Goal: Task Accomplishment & Management: Use online tool/utility

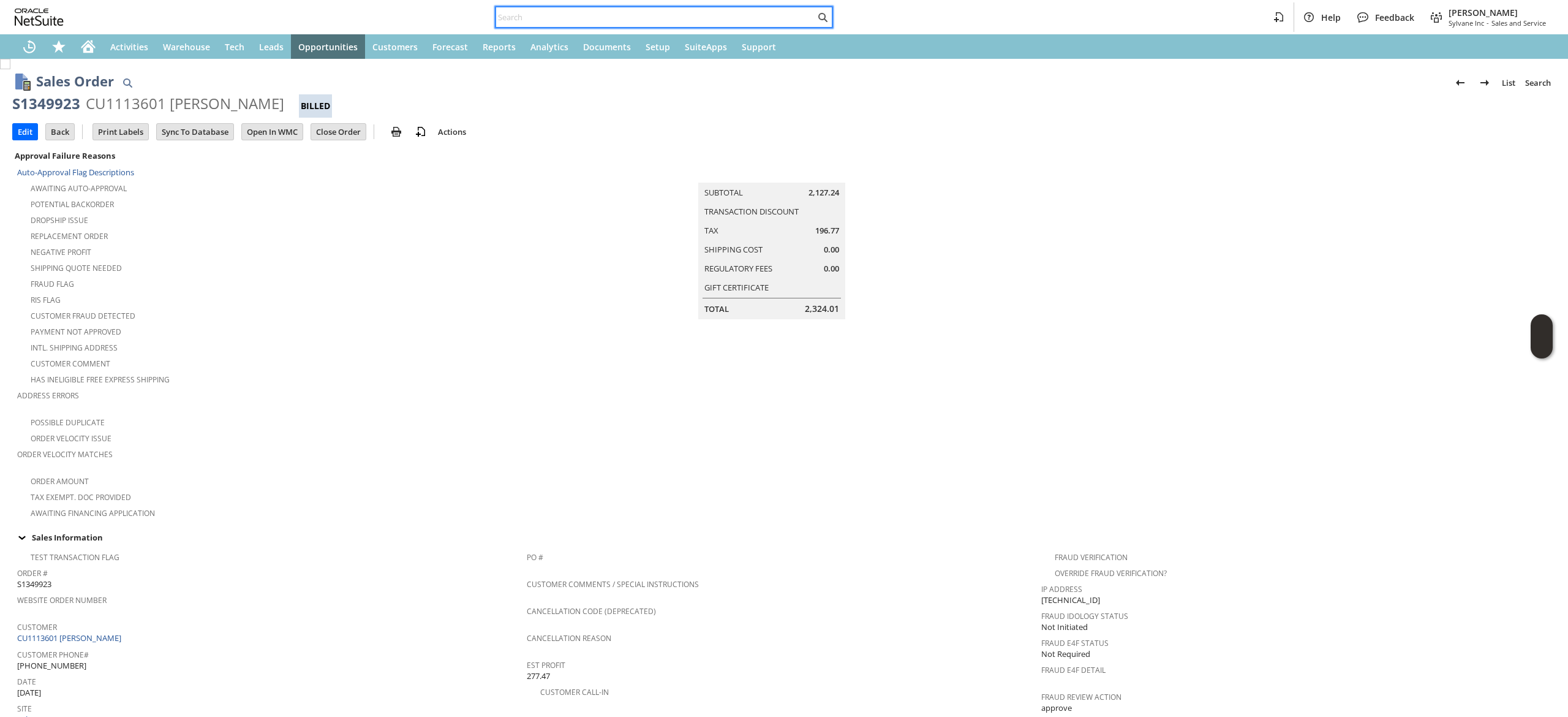
scroll to position [516, 0]
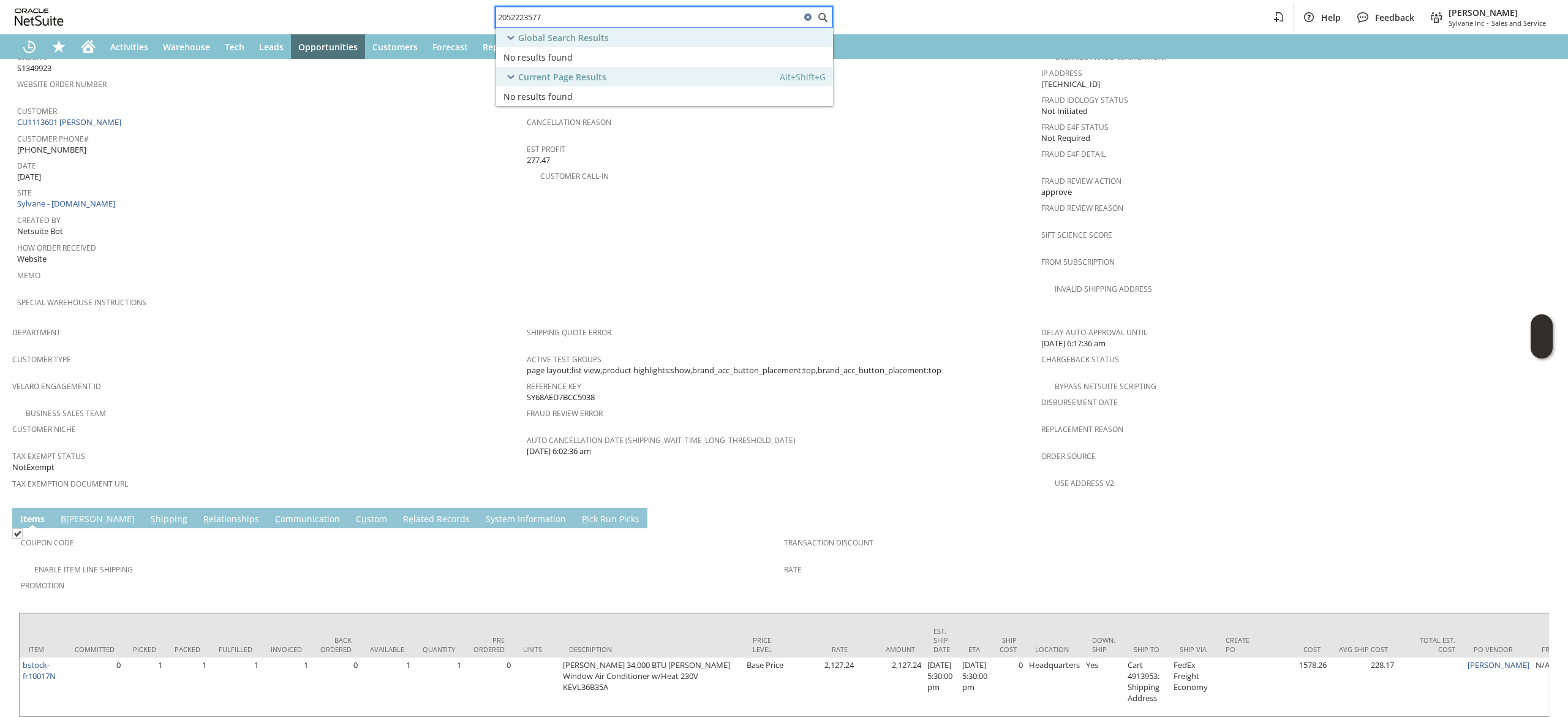
type input "2052223577"
click at [808, 21] on icon at bounding box center [808, 17] width 8 height 8
type input "diane burch"
click at [702, 47] on div "Global Search Results" at bounding box center [665, 37] width 337 height 20
click at [702, 54] on div "Current Page Results Alt+Shift+G" at bounding box center [665, 57] width 337 height 20
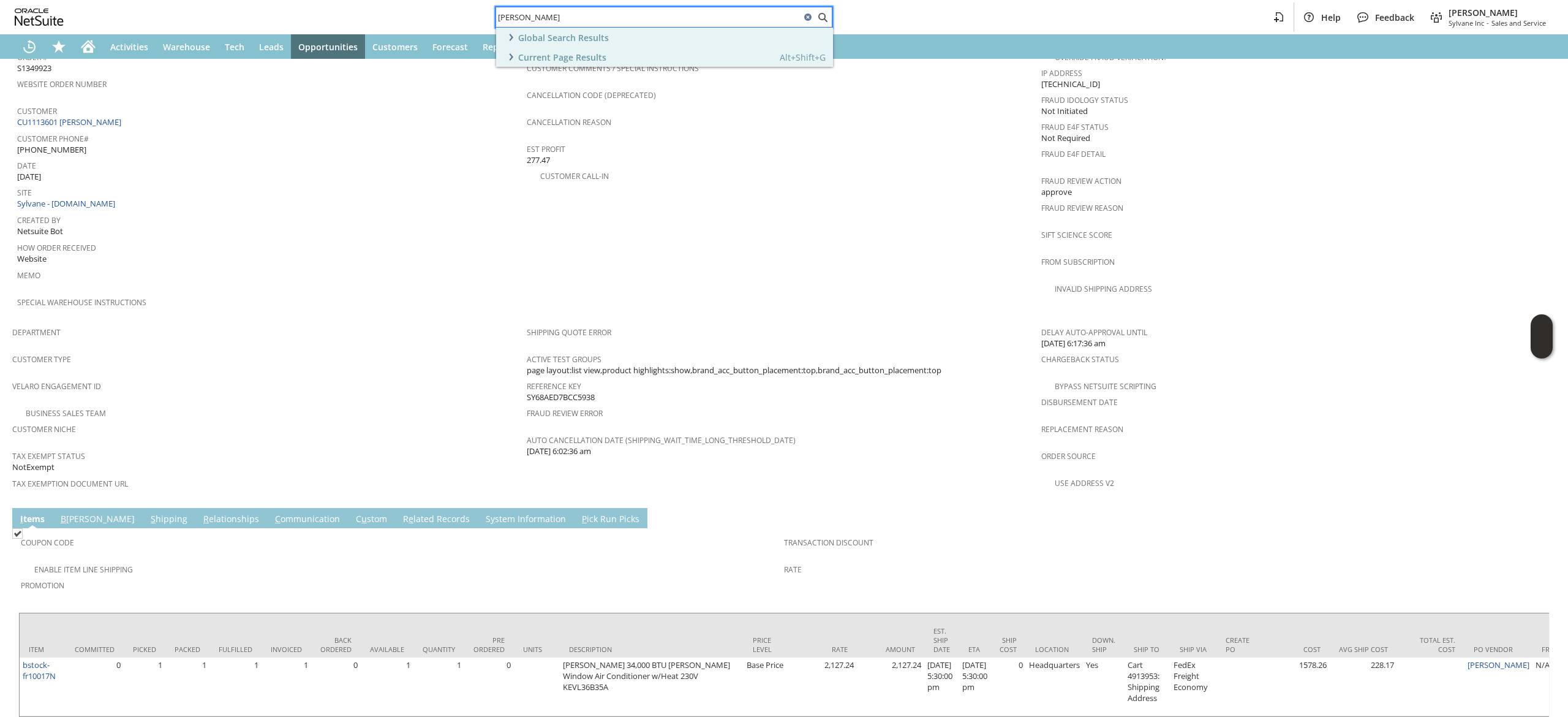
click at [697, 40] on div "Global Search Results" at bounding box center [665, 37] width 337 height 20
click at [682, 59] on div "Customer: CU1233330 Diane Burch" at bounding box center [624, 57] width 241 height 11
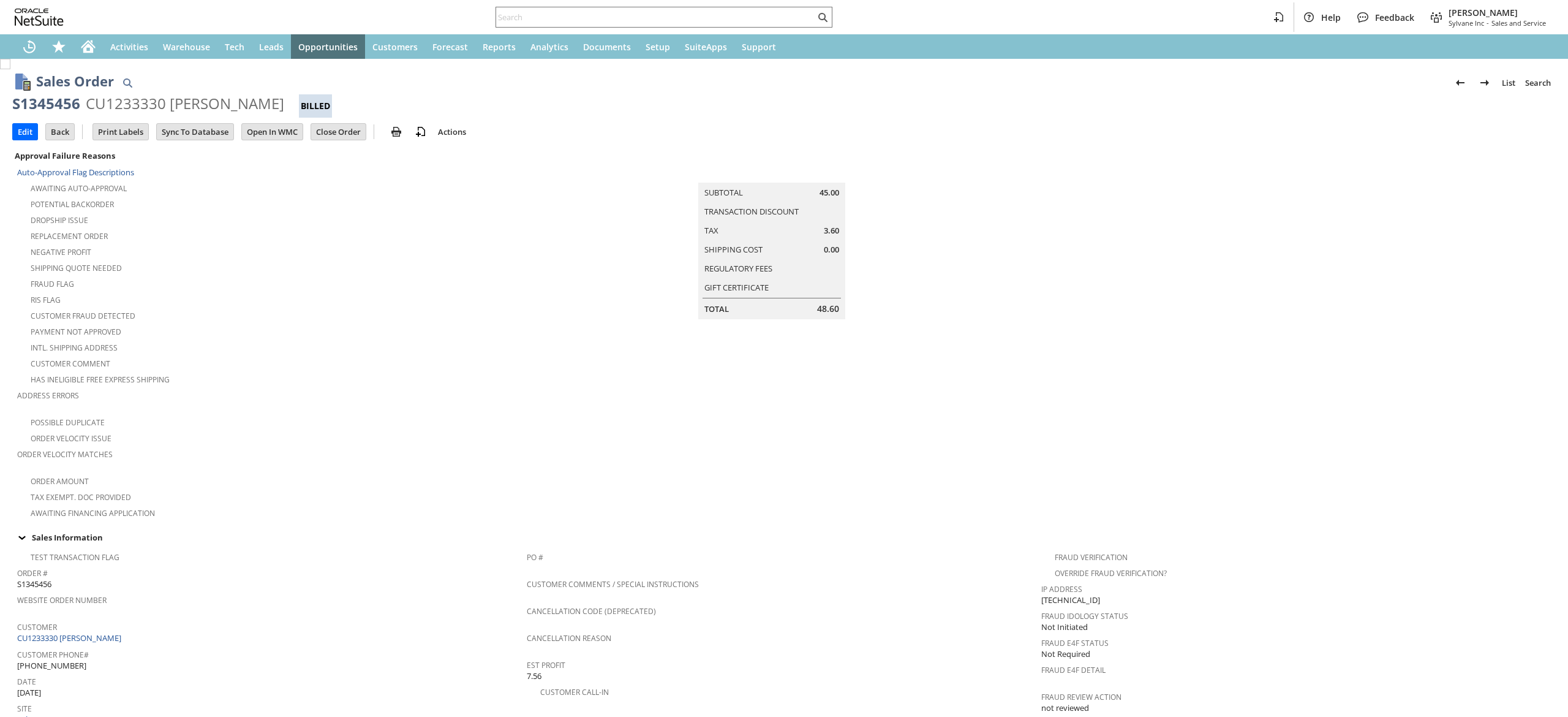
scroll to position [527, 0]
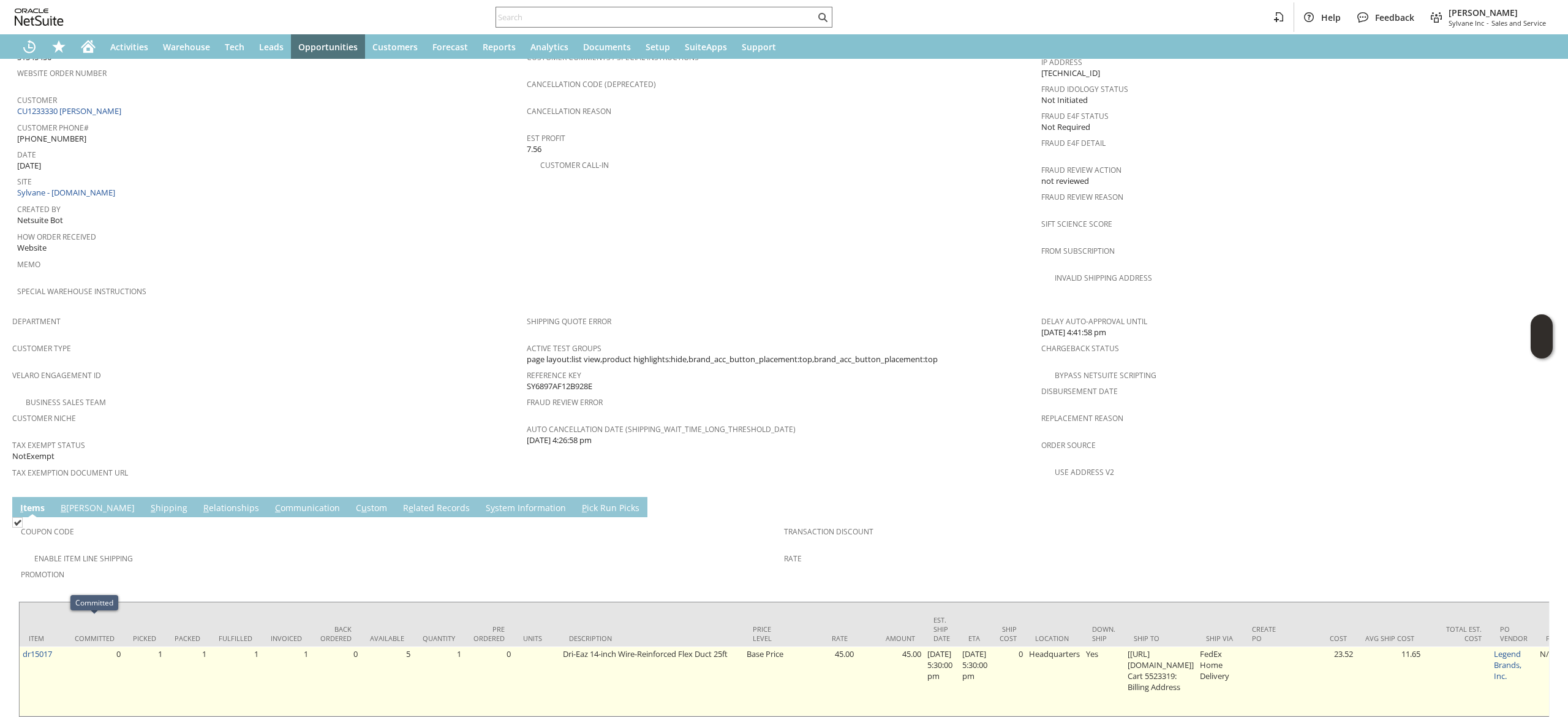
click at [66, 647] on td "0" at bounding box center [94, 681] width 58 height 70
click at [60, 647] on td "dr15017" at bounding box center [43, 681] width 46 height 70
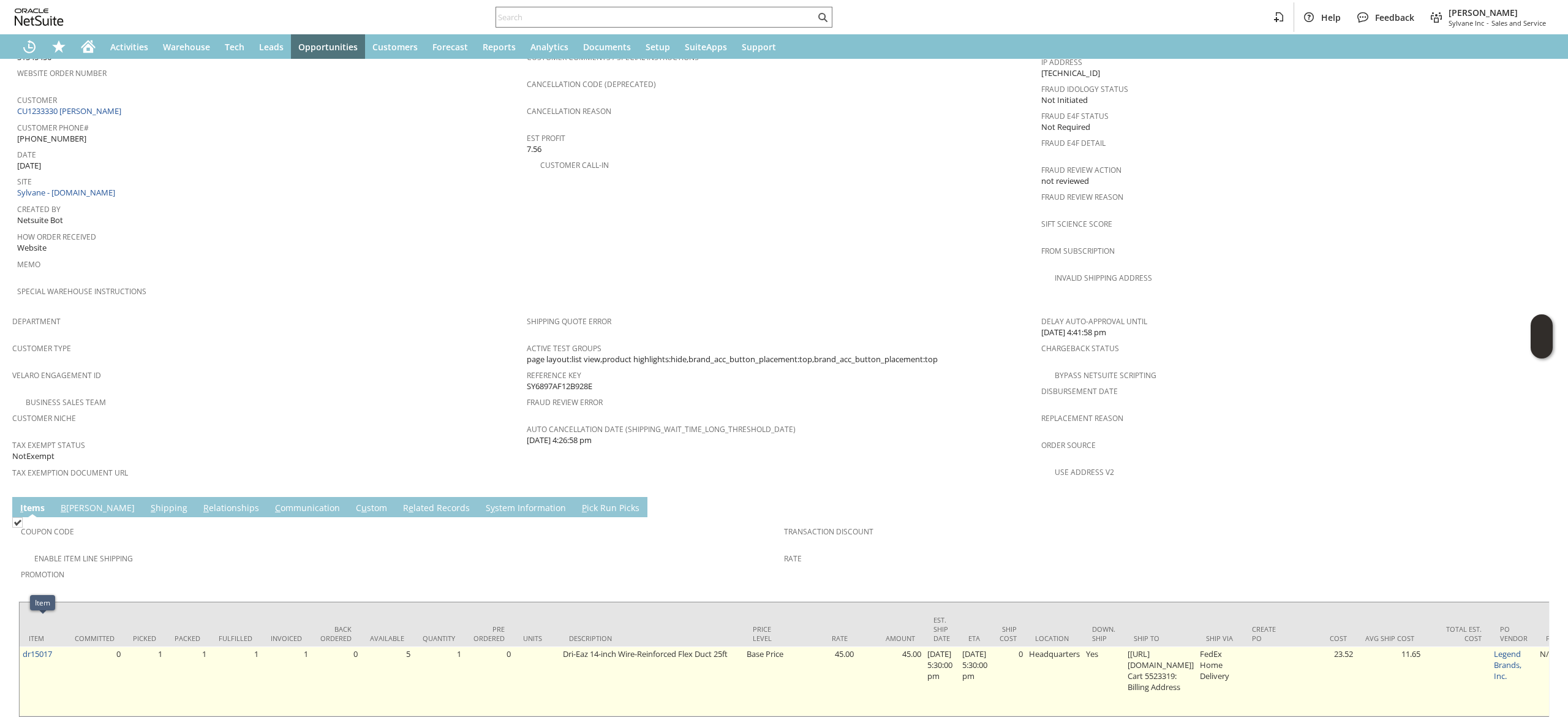
click at [60, 647] on td "dr15017" at bounding box center [43, 681] width 46 height 70
copy tr "dr15017"
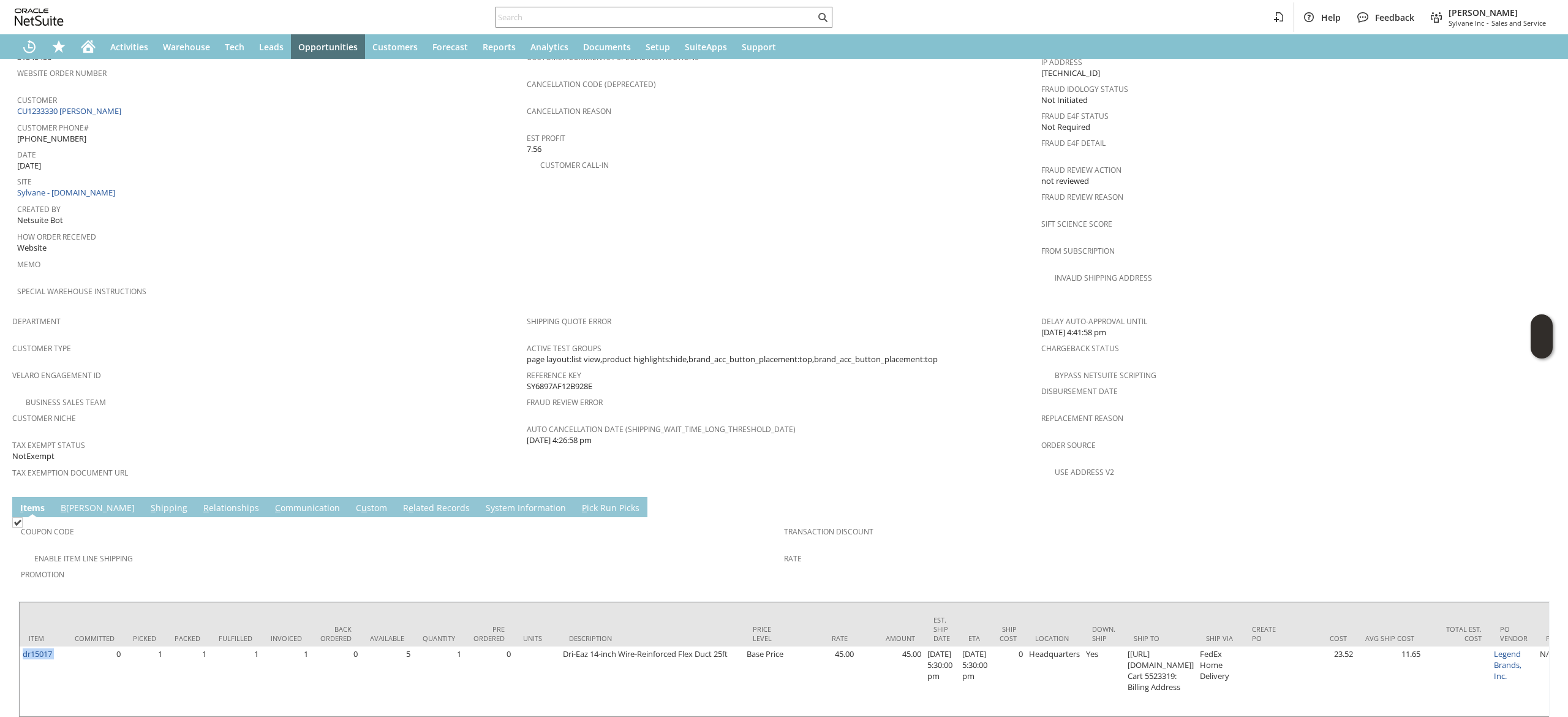
click at [483, 502] on link "S y stem Information" at bounding box center [526, 508] width 87 height 13
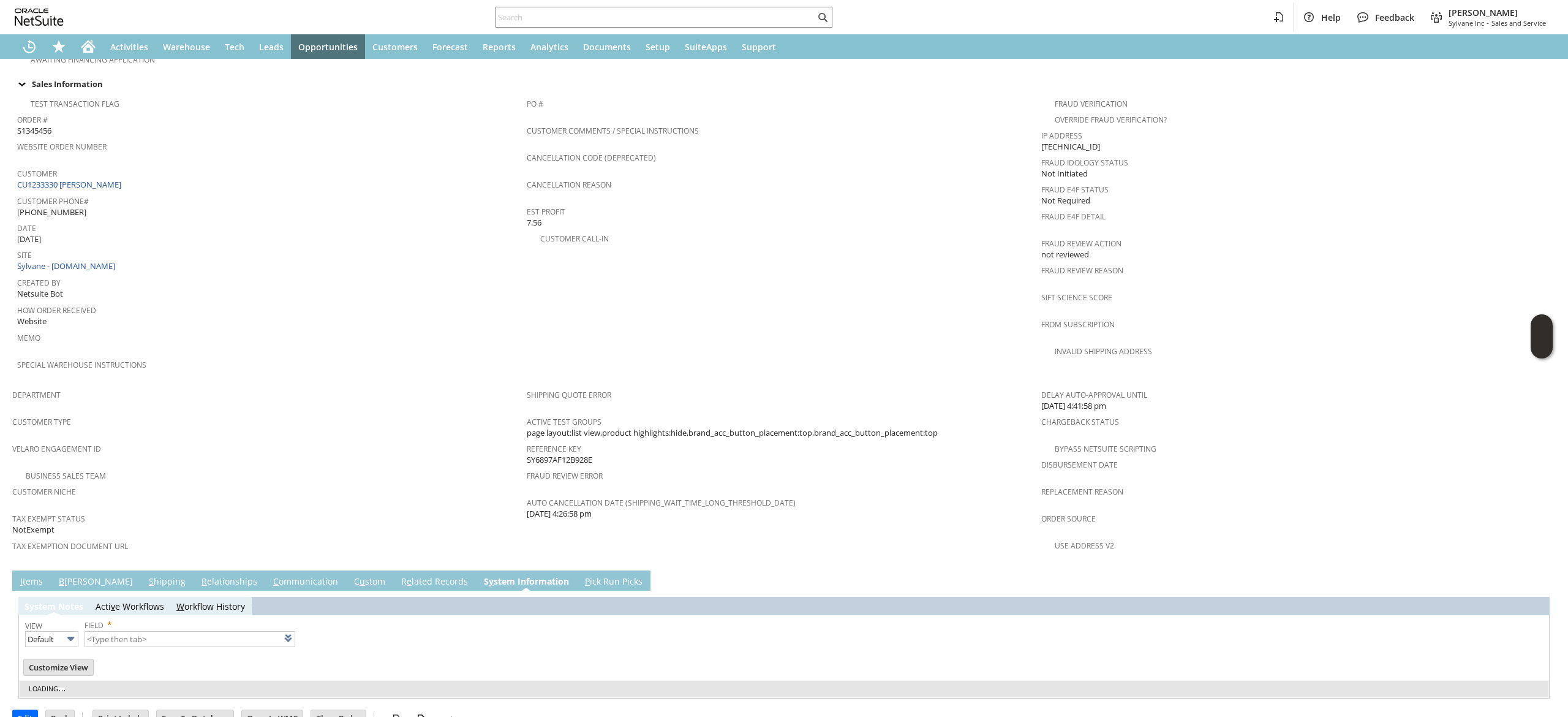
type input "1 to 25 of 90"
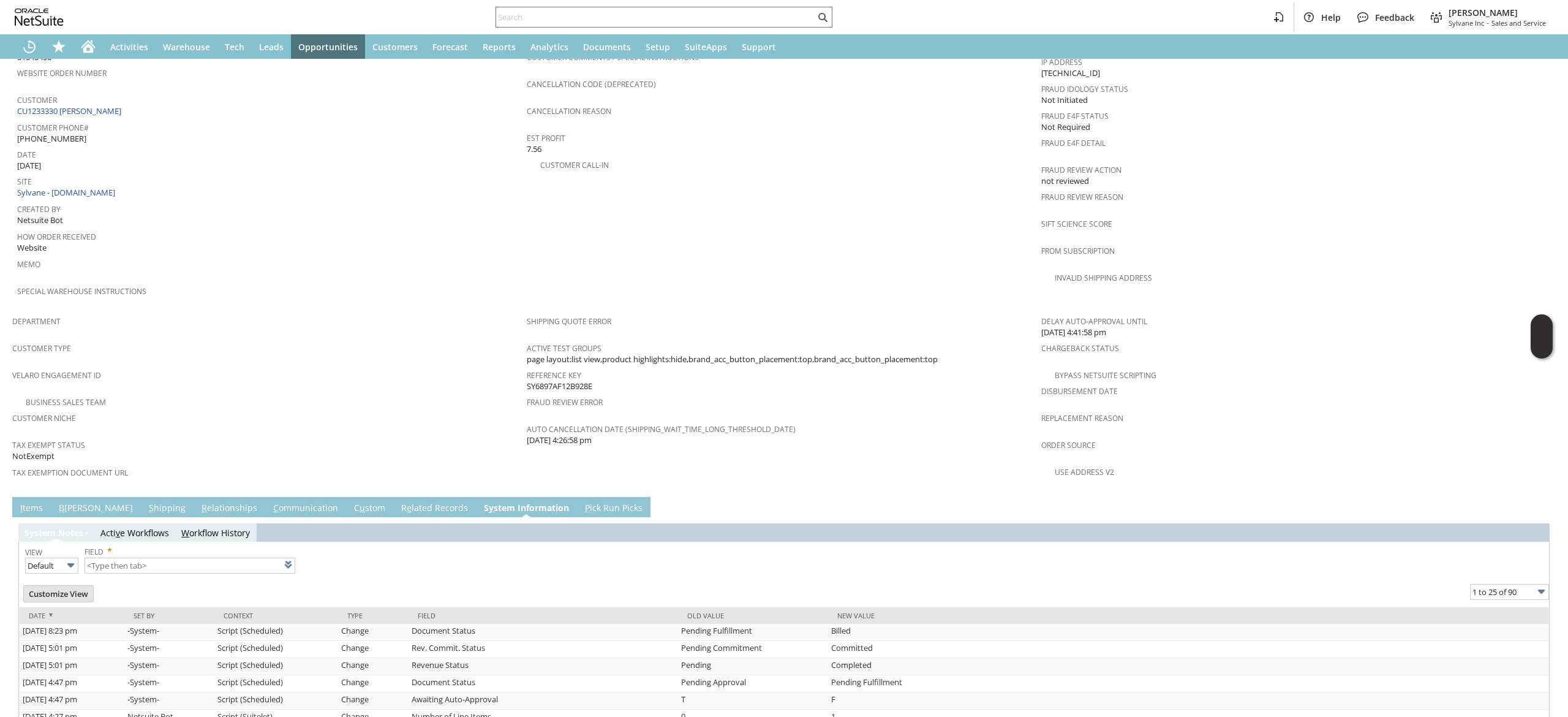
click at [72, 502] on link "B [PERSON_NAME]" at bounding box center [96, 508] width 80 height 13
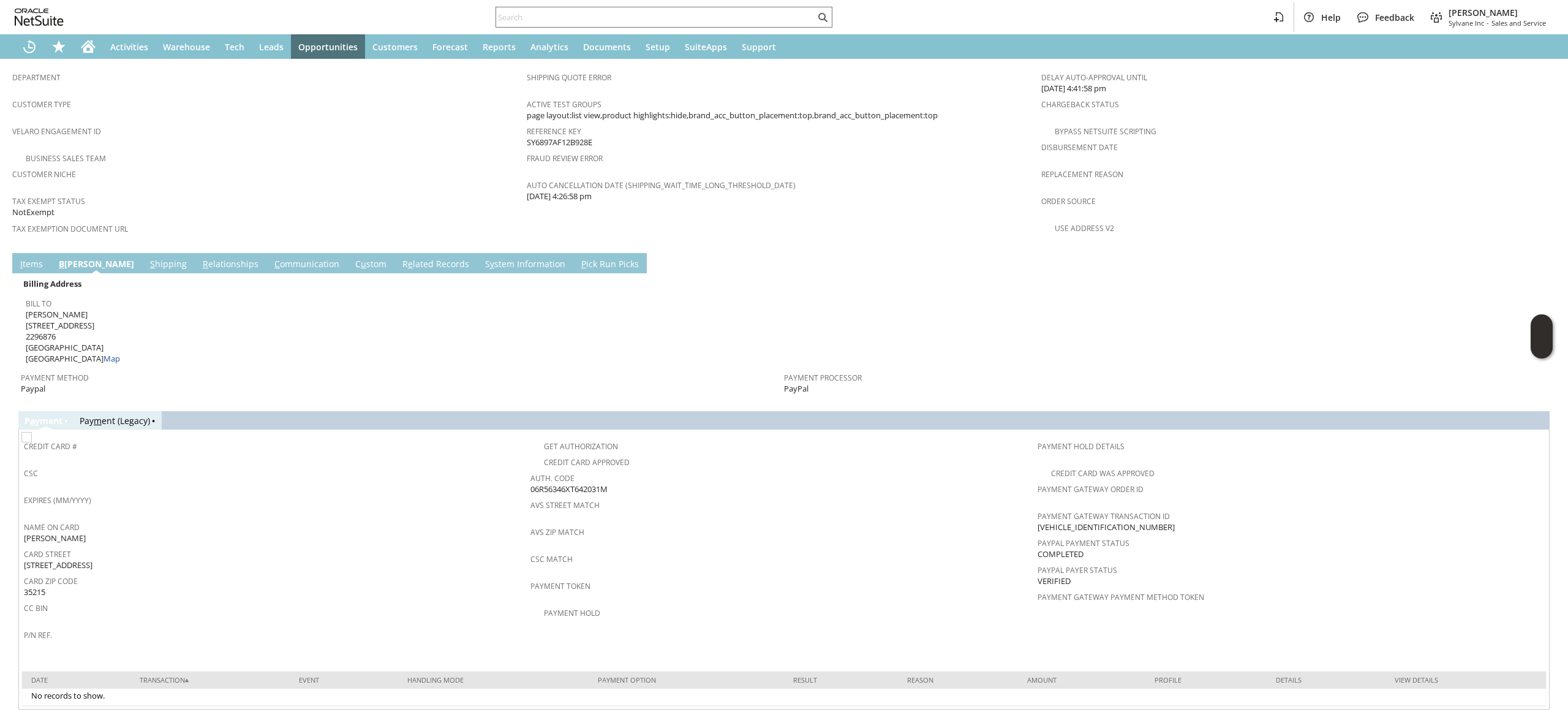
scroll to position [770, 0]
click at [405, 253] on td "R e lated Records" at bounding box center [435, 263] width 83 height 20
click at [399, 258] on link "R e lated Records" at bounding box center [435, 265] width 73 height 13
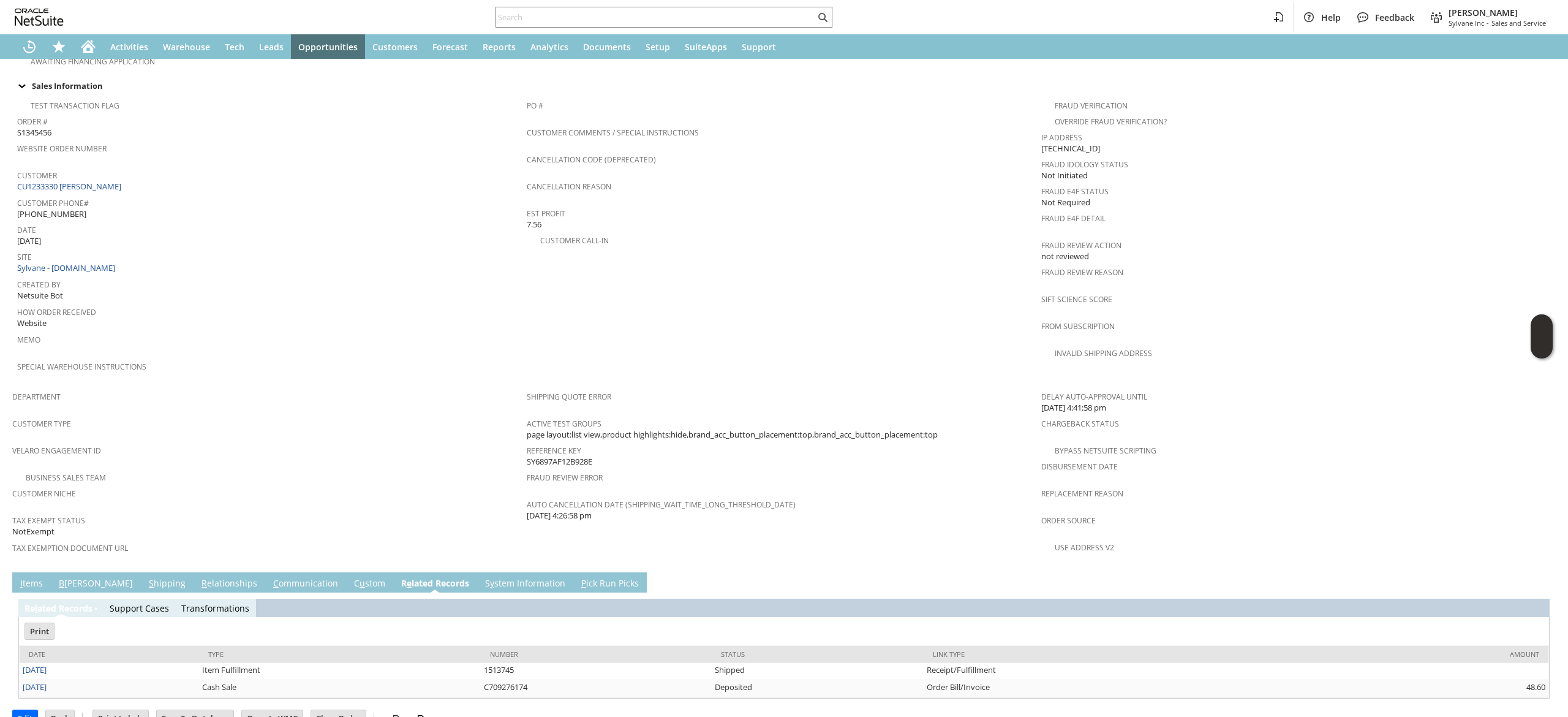
scroll to position [0, 0]
click at [270, 577] on link "C ommunication" at bounding box center [306, 584] width 71 height 13
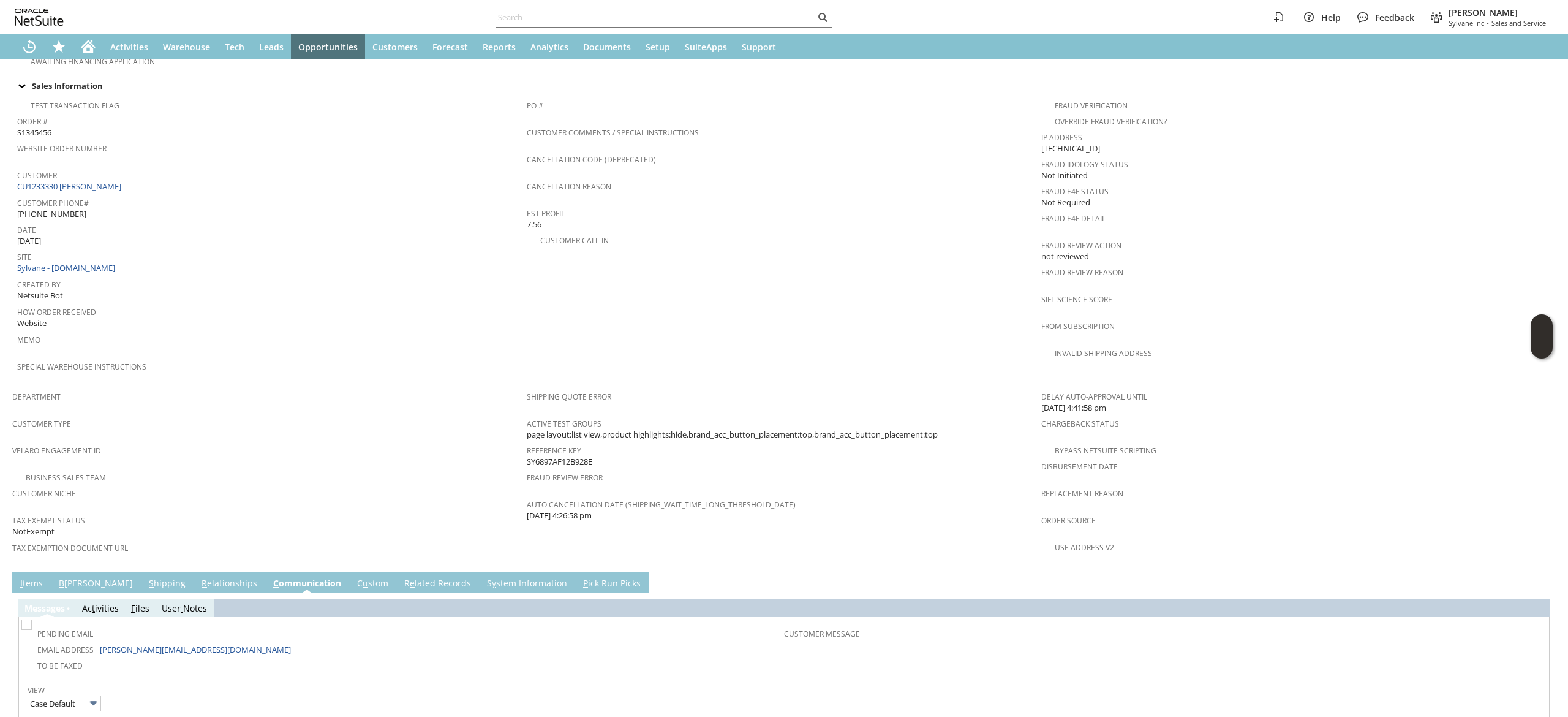
scroll to position [535, 0]
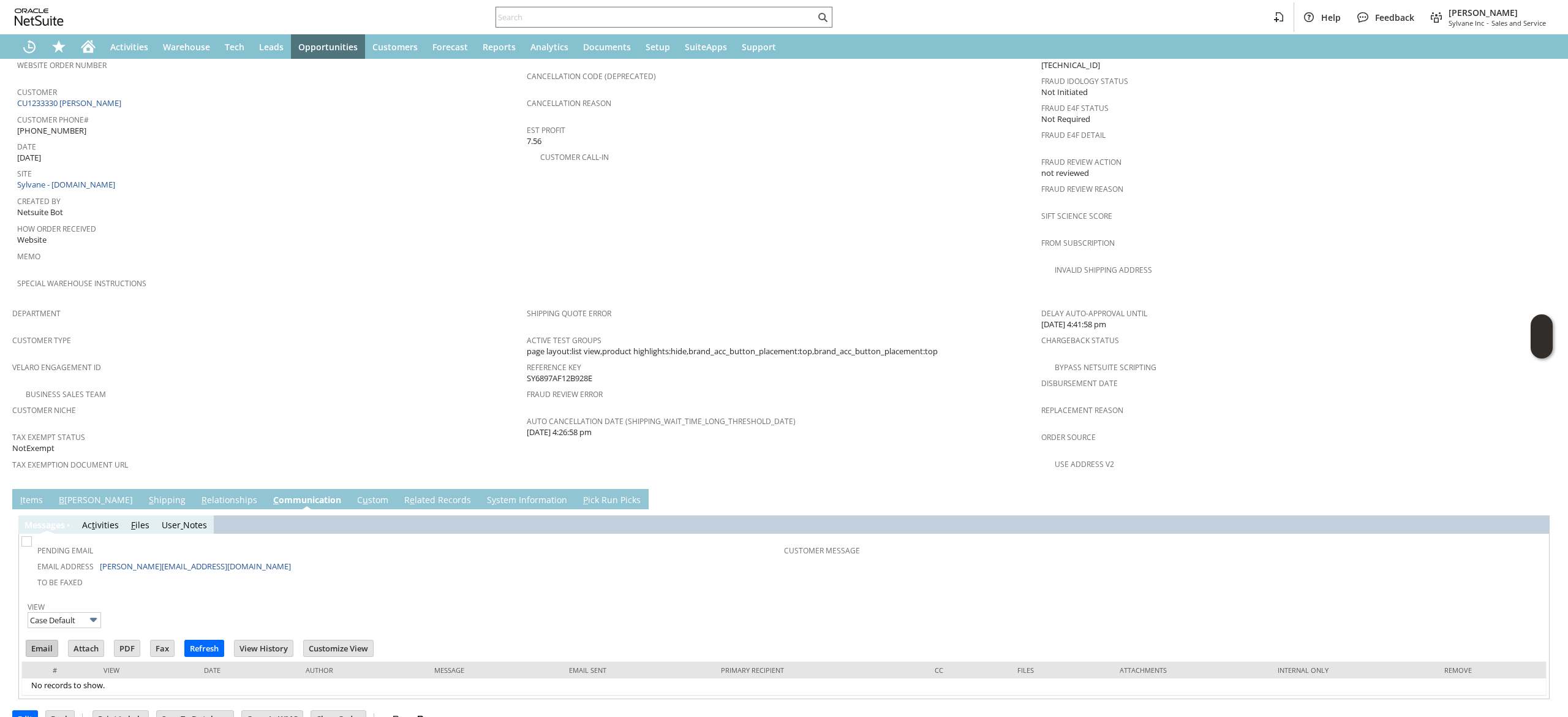
click at [49, 638] on td "Email" at bounding box center [46, 649] width 42 height 23
click at [44, 640] on input "Email" at bounding box center [42, 647] width 31 height 16
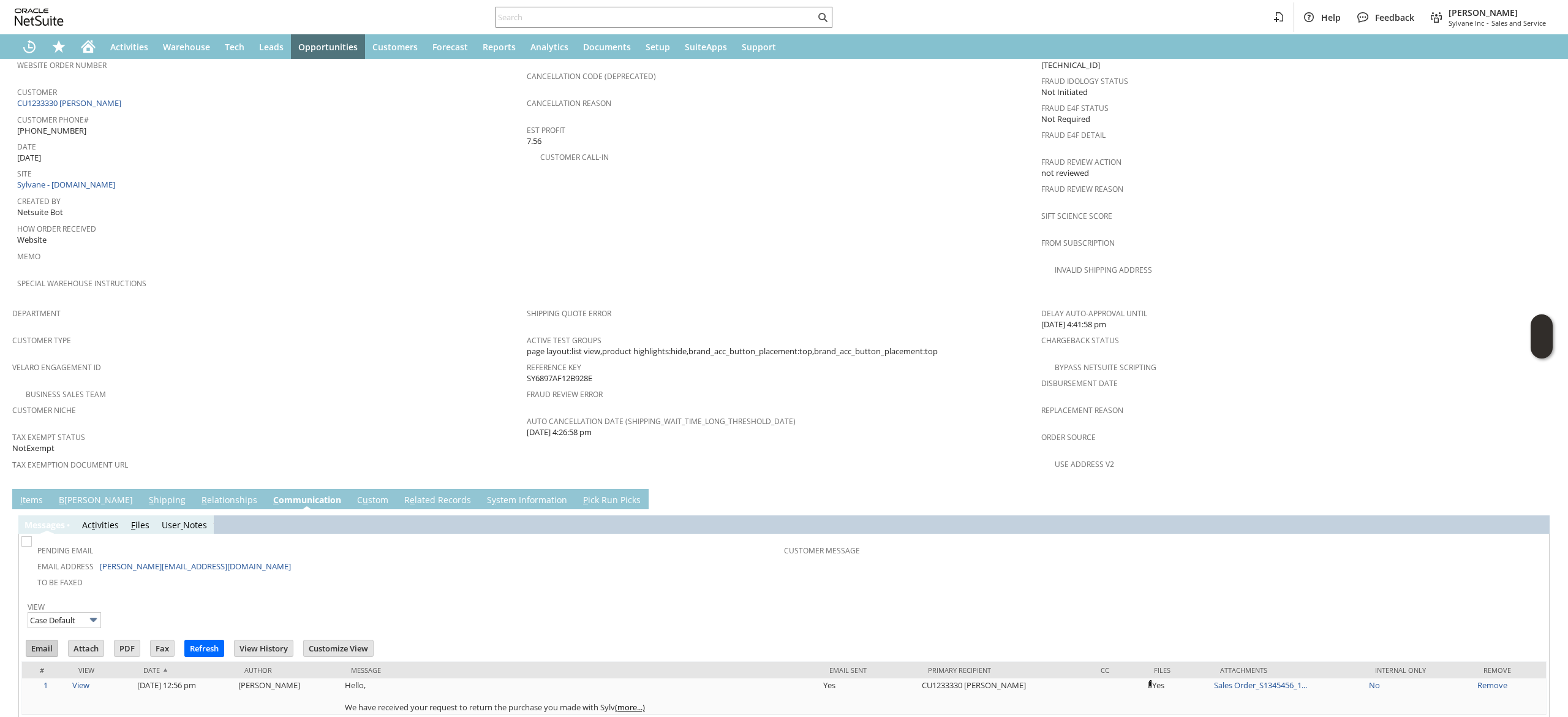
scroll to position [0, 0]
